Goal: Transaction & Acquisition: Purchase product/service

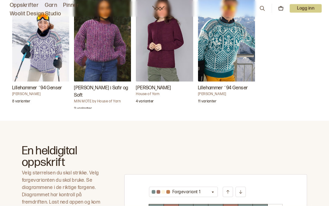
scroll to position [238, 0]
click at [21, 5] on link "Oppskrifter" at bounding box center [24, 5] width 29 height 9
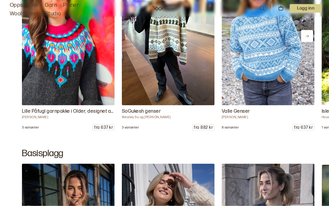
scroll to position [2484, 0]
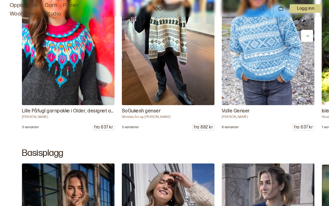
click at [264, 94] on img at bounding box center [267, 36] width 92 height 139
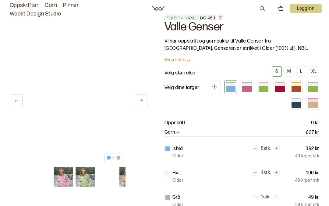
scroll to position [18, 0]
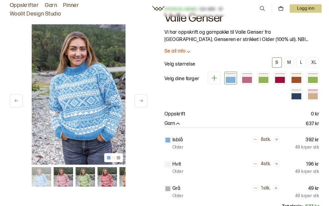
click at [65, 124] on img at bounding box center [79, 94] width 94 height 141
click at [78, 122] on img at bounding box center [79, 94] width 94 height 141
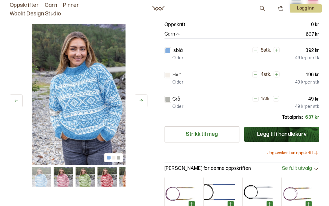
scroll to position [108, 0]
click at [55, 129] on img at bounding box center [79, 94] width 94 height 141
click at [79, 140] on img at bounding box center [79, 94] width 94 height 141
click at [61, 181] on img at bounding box center [63, 176] width 19 height 19
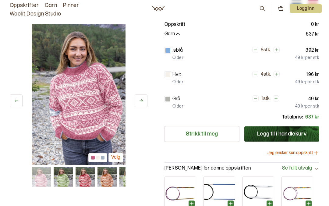
click at [82, 179] on img at bounding box center [84, 176] width 19 height 19
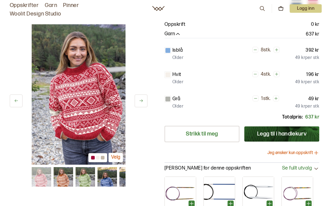
click at [83, 181] on img at bounding box center [84, 176] width 19 height 19
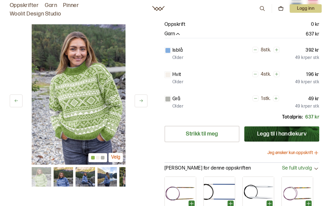
click at [81, 179] on img at bounding box center [84, 176] width 19 height 19
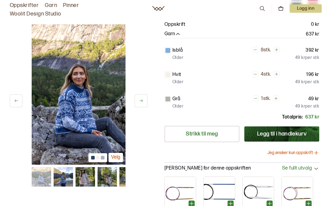
click at [70, 128] on img at bounding box center [79, 94] width 94 height 141
click at [71, 136] on img at bounding box center [79, 94] width 94 height 141
click at [71, 135] on img at bounding box center [79, 94] width 94 height 141
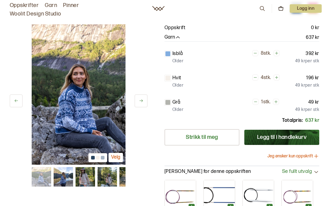
scroll to position [104, 0]
click at [115, 162] on button "Velg" at bounding box center [115, 157] width 15 height 9
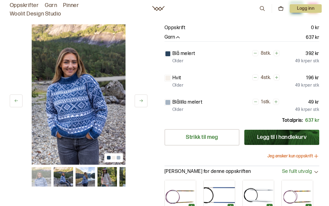
click at [60, 179] on img at bounding box center [63, 176] width 19 height 19
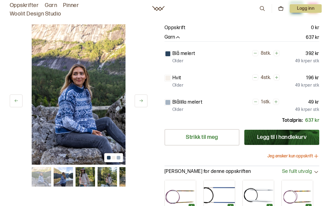
click at [81, 179] on img at bounding box center [84, 176] width 19 height 19
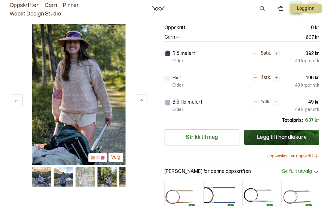
click at [103, 180] on img at bounding box center [106, 176] width 19 height 19
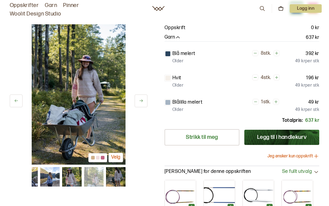
click at [113, 179] on img at bounding box center [115, 176] width 19 height 19
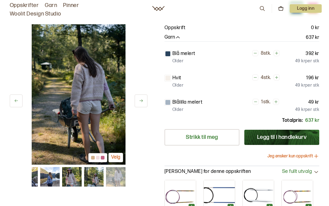
click at [110, 202] on div "12 av 12 Velg 12 av 12 Velg" at bounding box center [78, 77] width 137 height 314
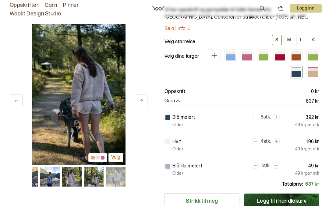
scroll to position [0, 0]
